Goal: Register for event/course

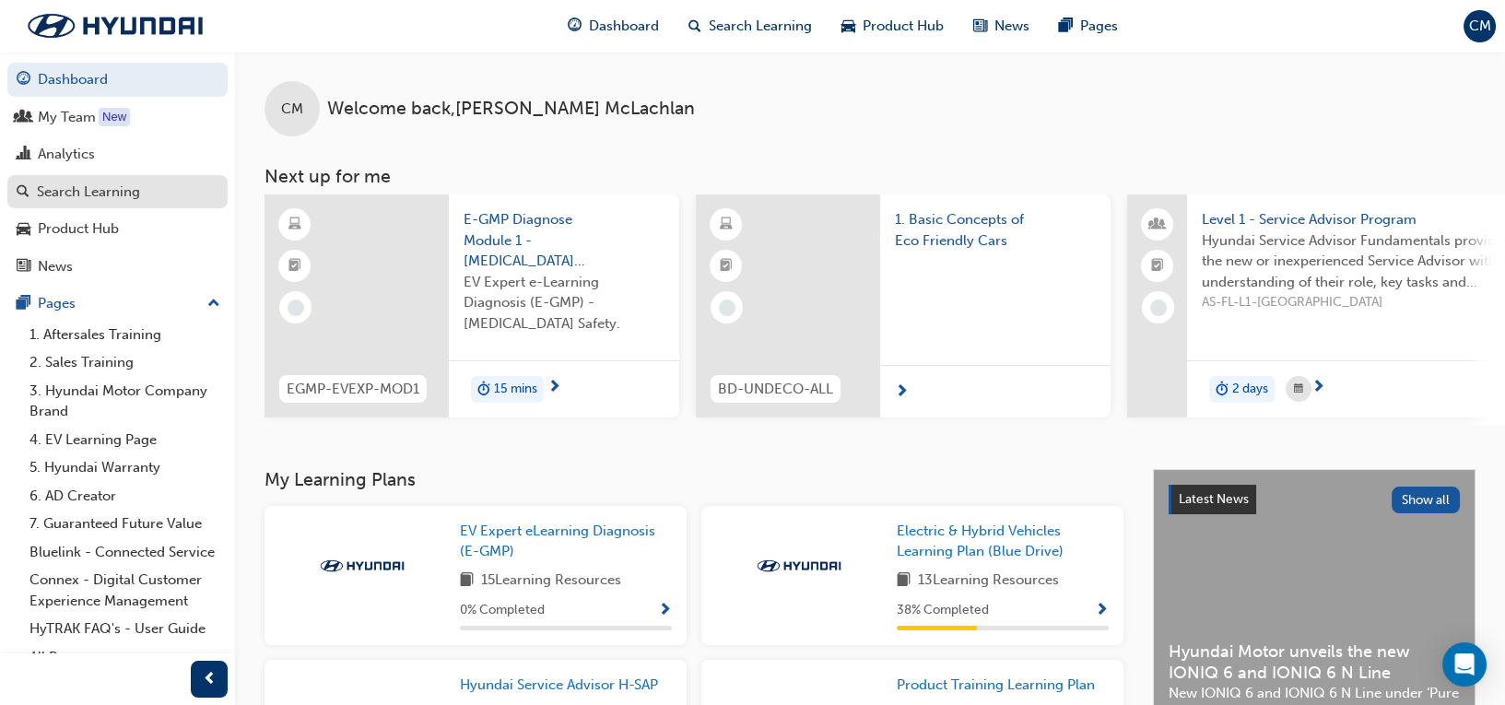
click at [95, 194] on div "Search Learning" at bounding box center [88, 192] width 103 height 21
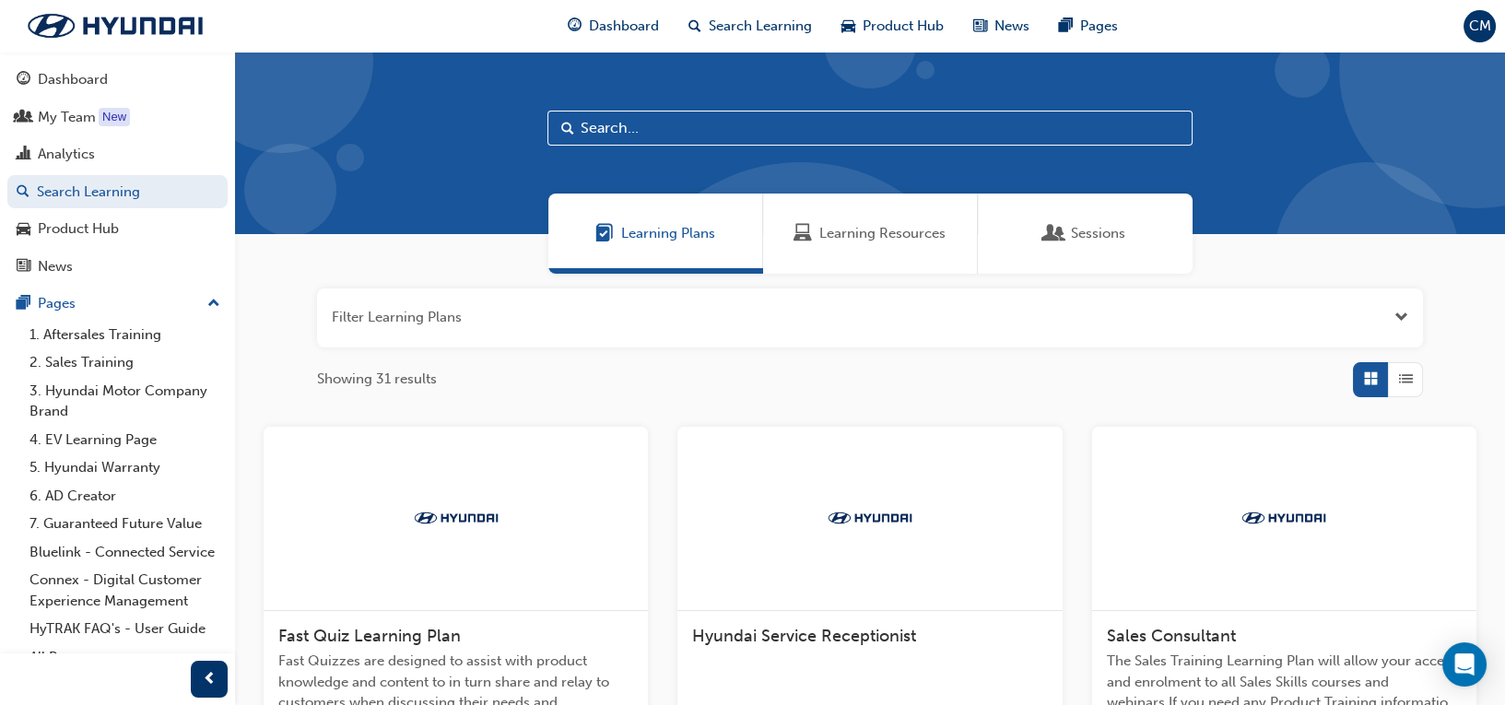
click at [658, 129] on input "text" at bounding box center [870, 128] width 645 height 35
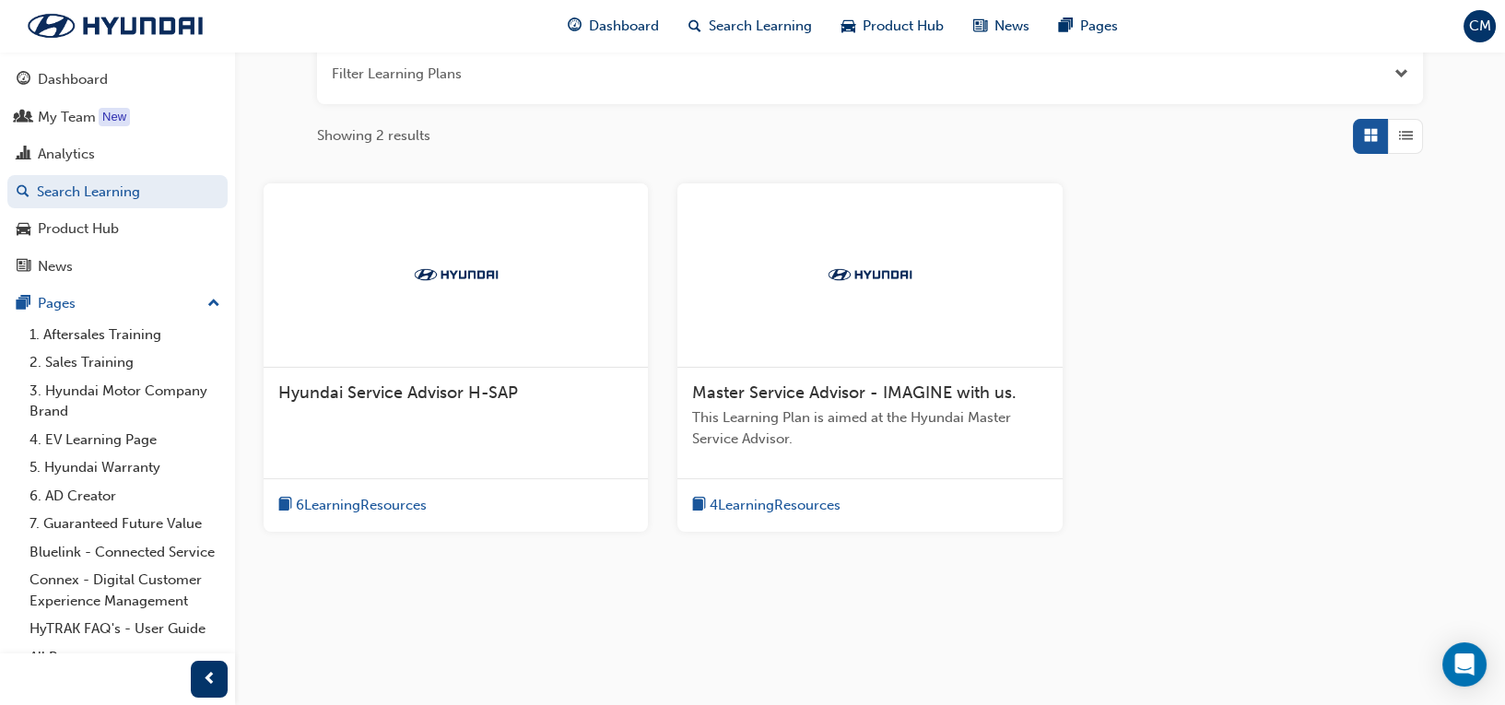
scroll to position [245, 0]
type input "service advisor"
click at [509, 418] on div "Hyundai Service Advisor H-SAP" at bounding box center [456, 401] width 384 height 70
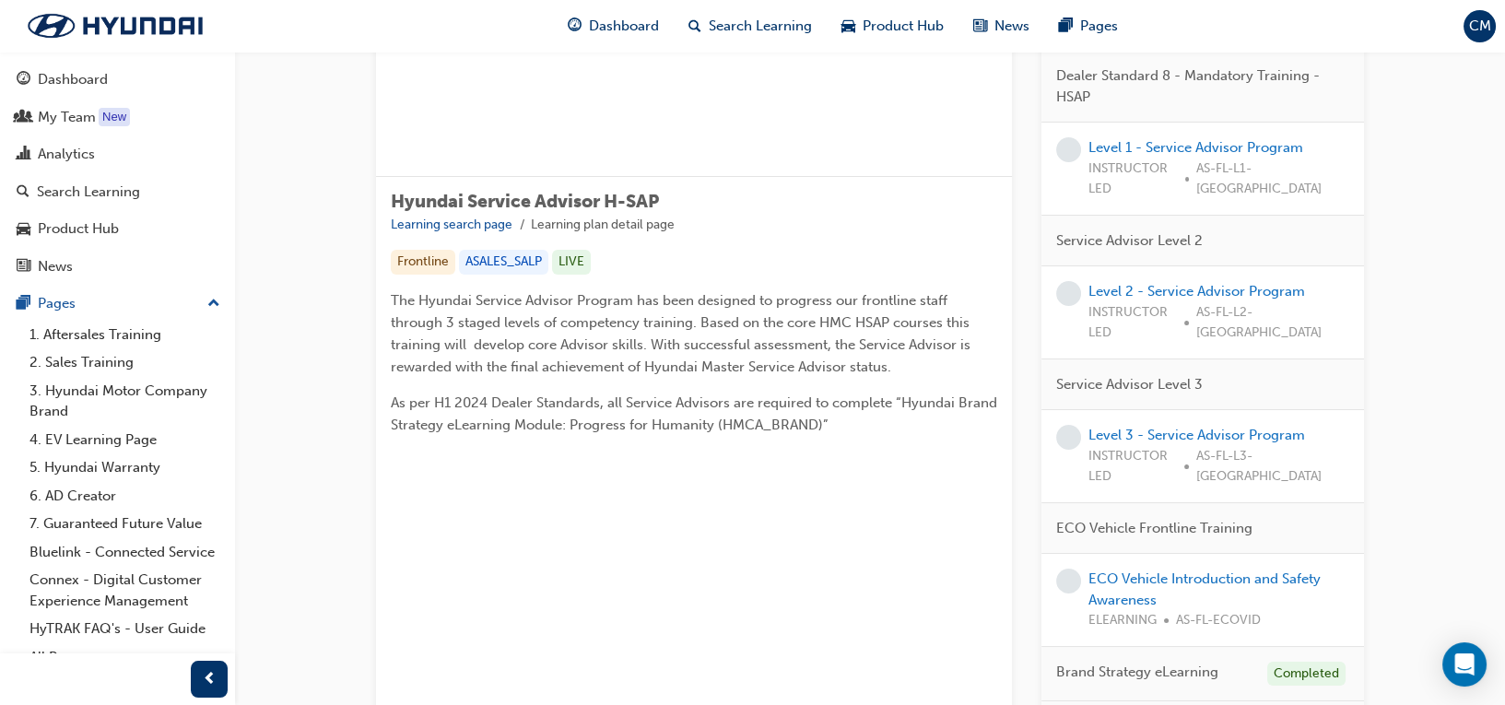
scroll to position [160, 0]
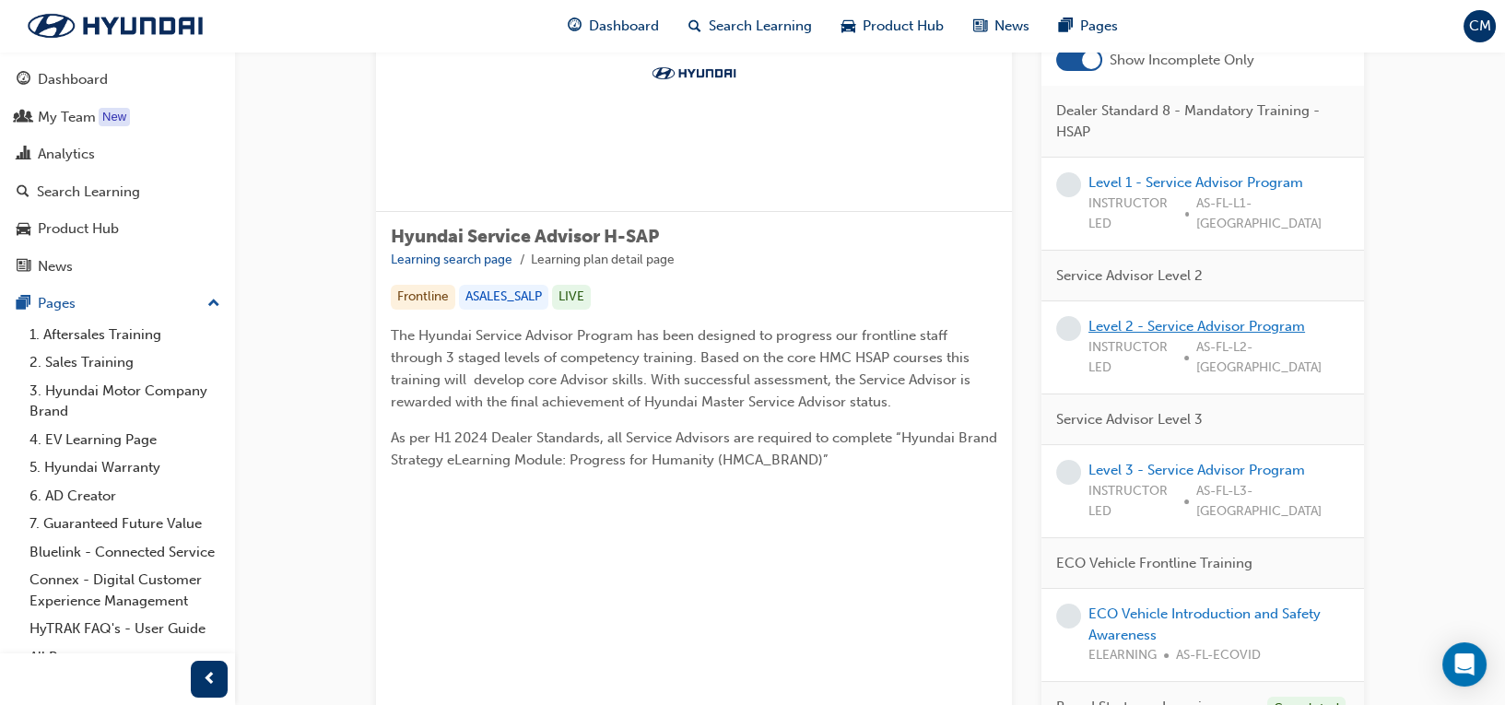
click at [1228, 318] on link "Level 2 - Service Advisor Program" at bounding box center [1197, 326] width 217 height 17
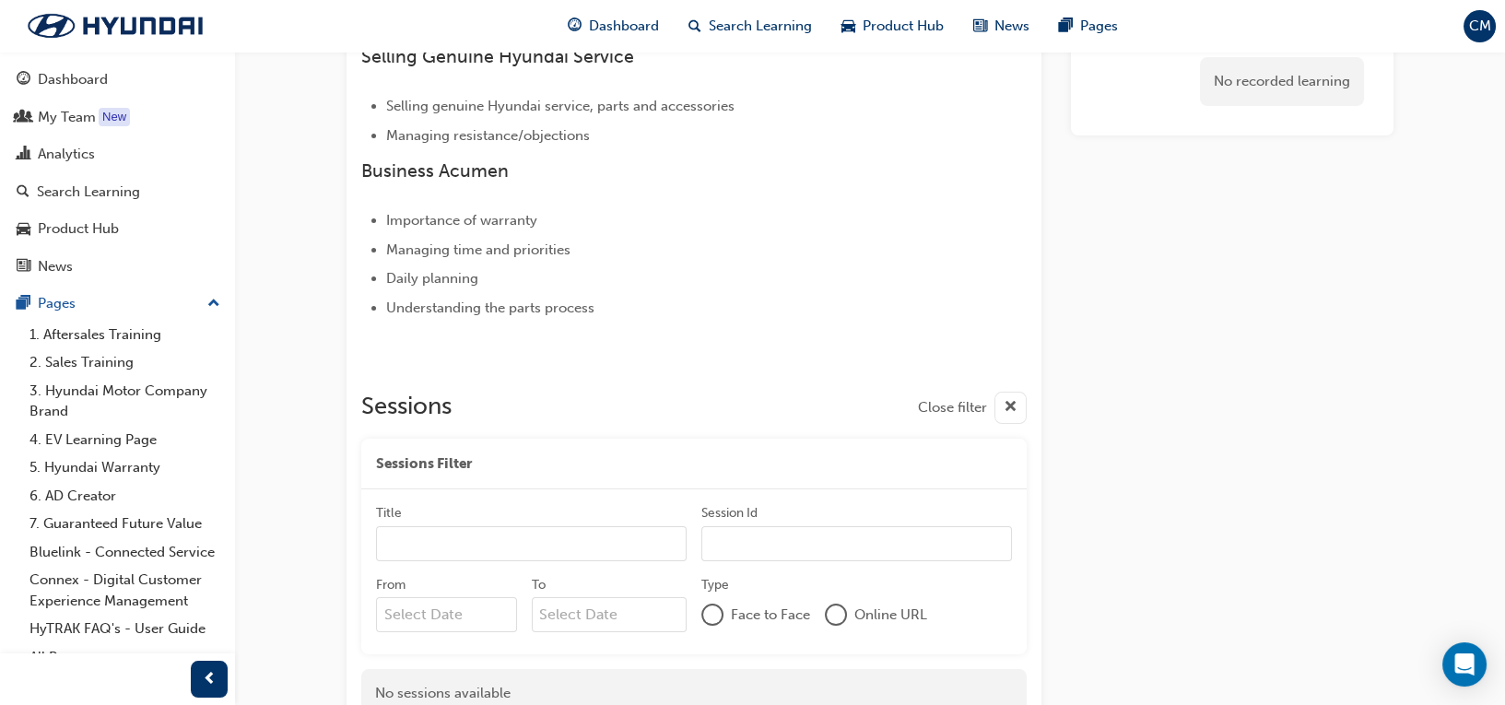
scroll to position [1097, 0]
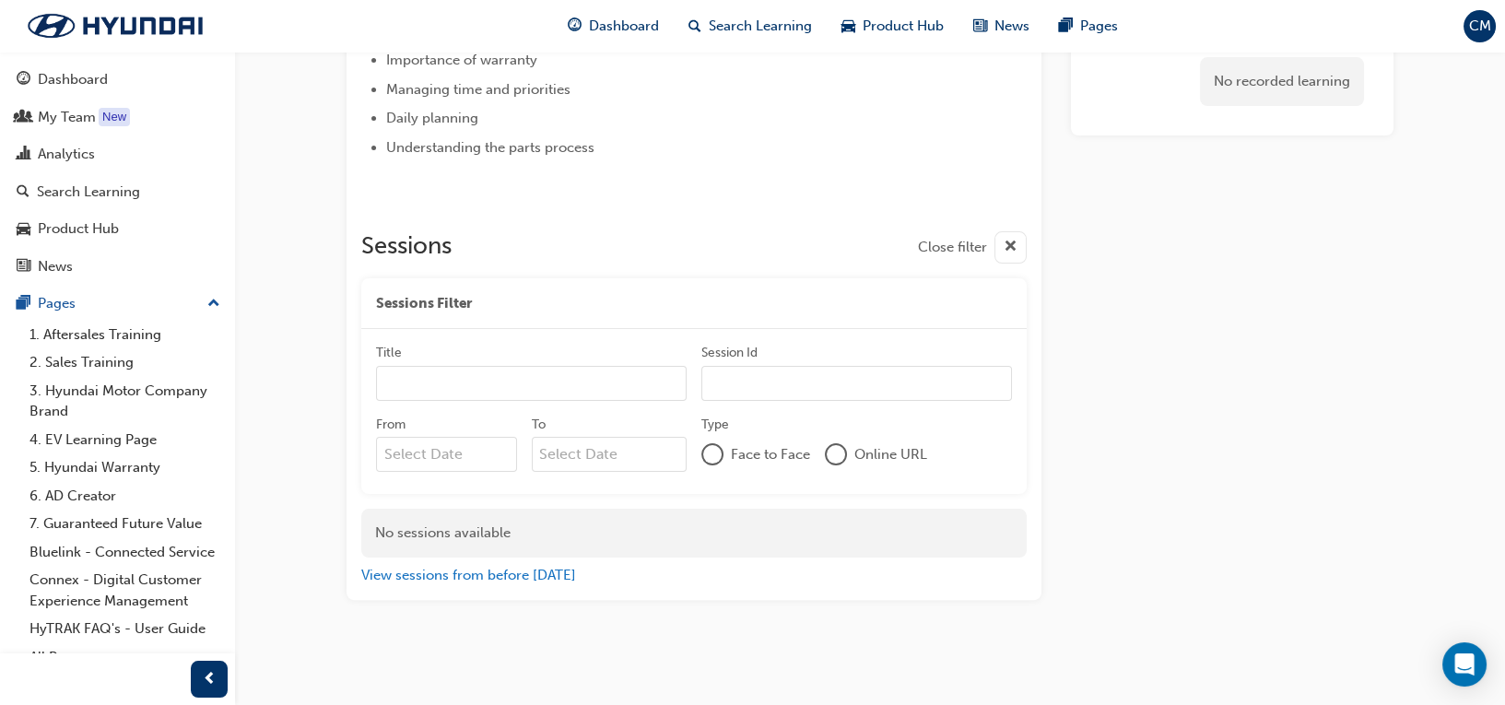
click at [472, 454] on input "From" at bounding box center [446, 454] width 141 height 35
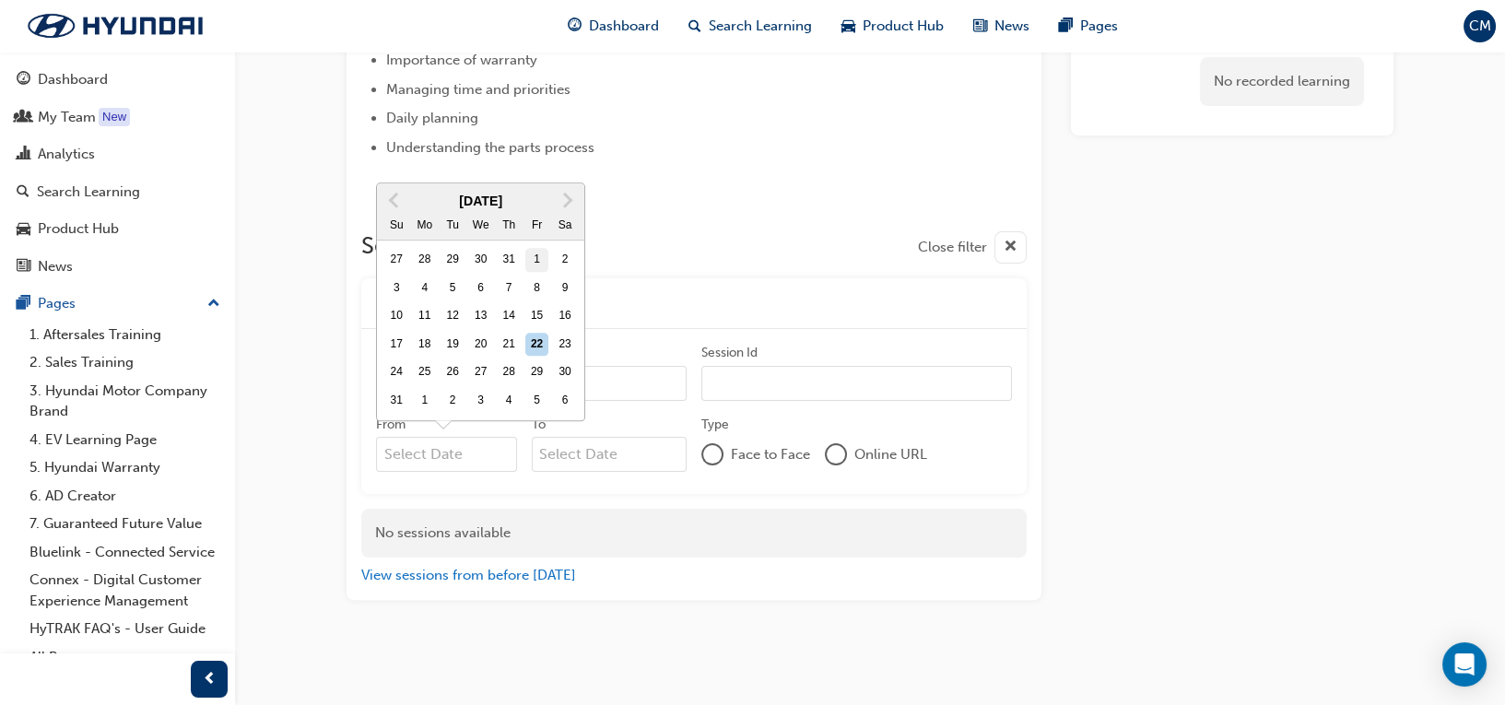
click at [538, 257] on div "1" at bounding box center [537, 260] width 24 height 24
click at [517, 437] on input "From Previous Month Next Month [DATE] Su Mo Tu We Th Fr Sa 27 28 29 30 31 1 2 3…" at bounding box center [446, 454] width 141 height 35
type input "[DATE]"
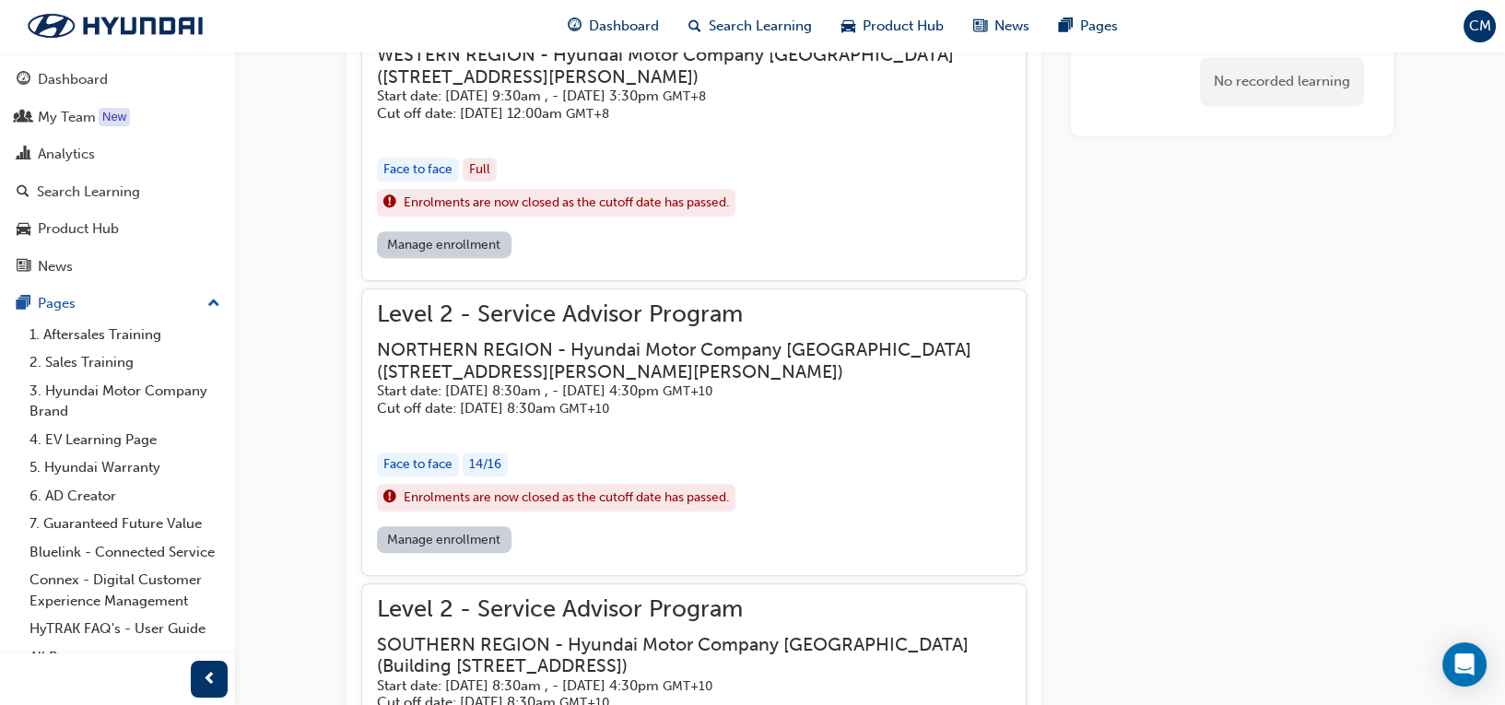
scroll to position [2449, 0]
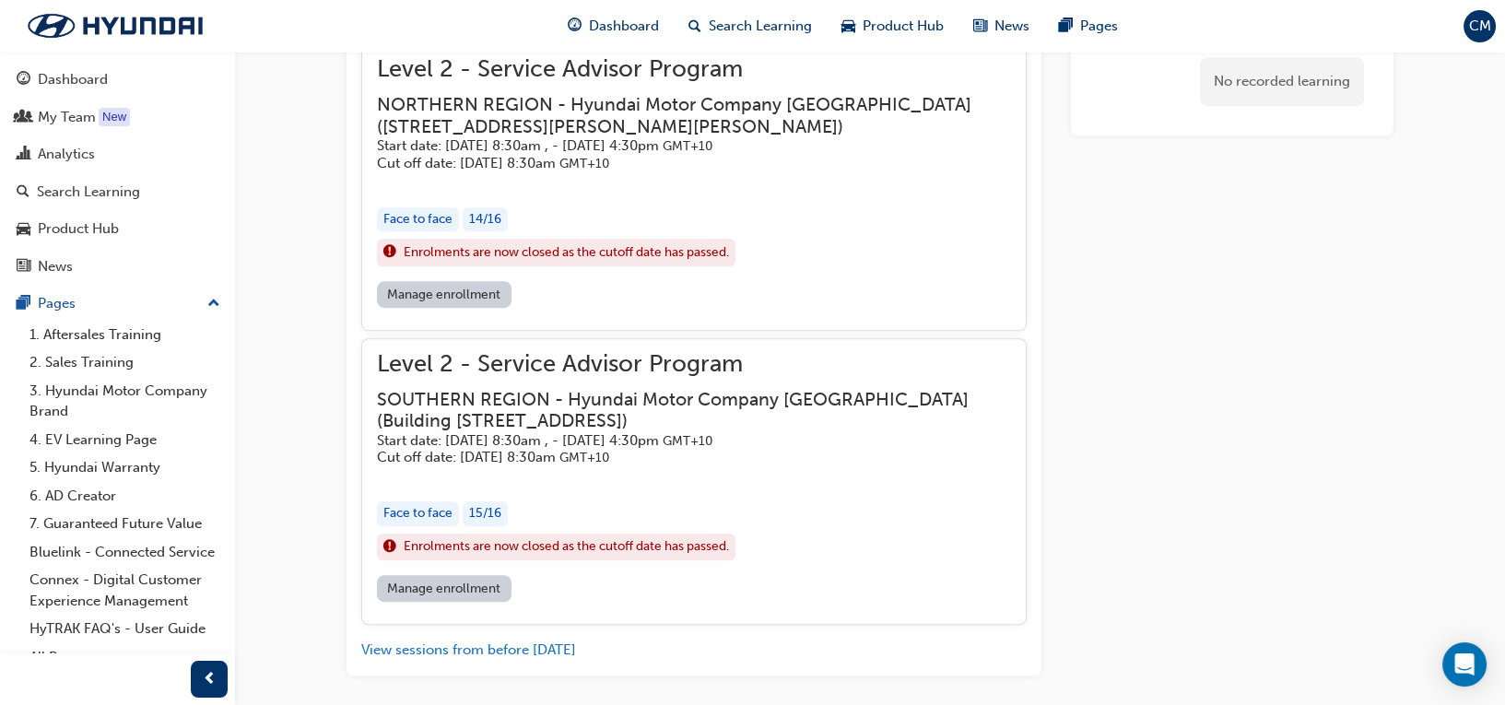
click at [485, 582] on link "Manage enrollment" at bounding box center [444, 588] width 135 height 27
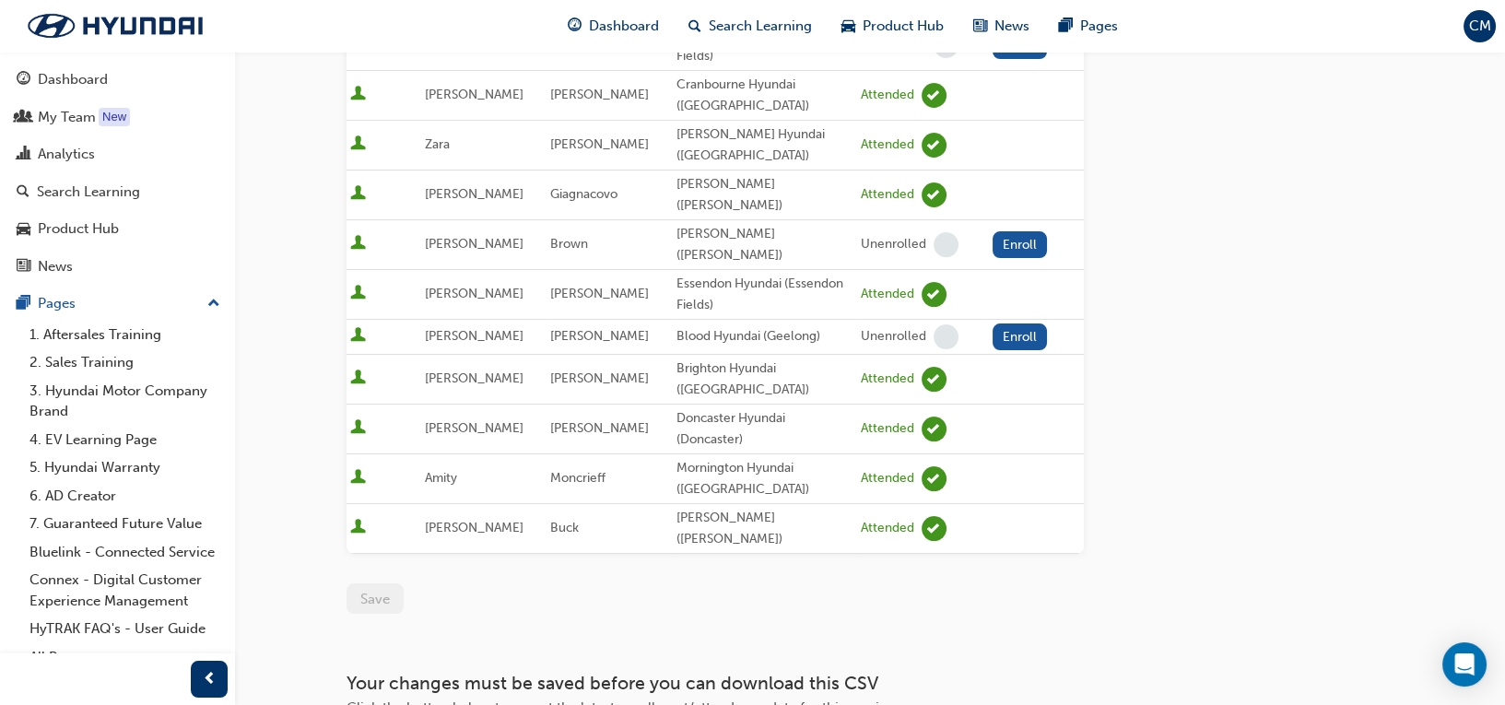
scroll to position [915, 0]
